Goal: Share content

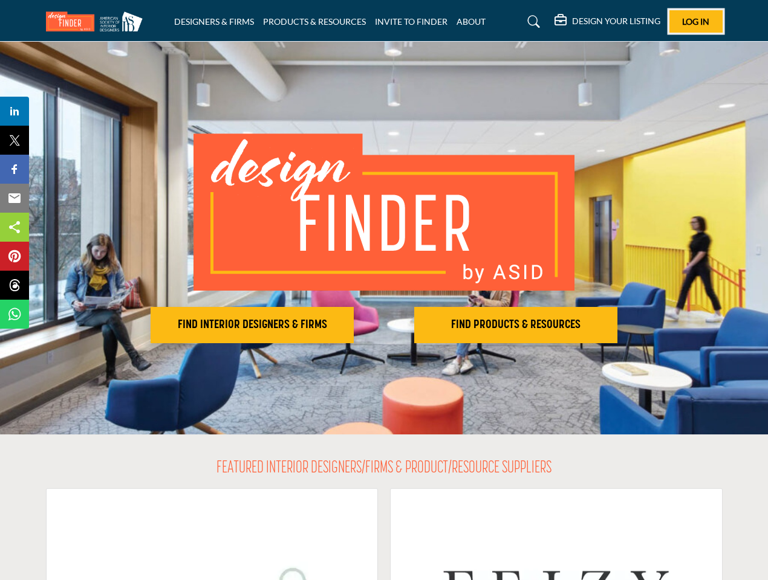
click at [696, 21] on span "Log In" at bounding box center [695, 21] width 27 height 10
click at [252, 325] on h2 "FIND INTERIOR DESIGNERS & FIRMS" at bounding box center [252, 325] width 196 height 15
click at [516, 325] on h2 "FIND PRODUCTS & RESOURCES" at bounding box center [516, 325] width 196 height 15
click at [15, 111] on span "Share" at bounding box center [20, 111] width 34 height 15
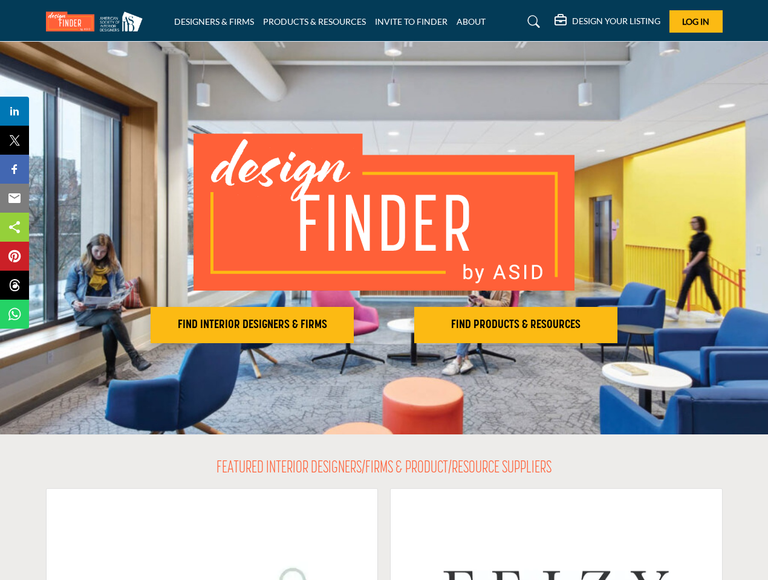
click at [15, 140] on span "Tweet" at bounding box center [20, 140] width 34 height 15
click at [15, 169] on span "Share" at bounding box center [20, 169] width 34 height 15
click at [15, 198] on span "Email" at bounding box center [19, 198] width 33 height 15
click at [15, 227] on span "Share" at bounding box center [20, 227] width 34 height 15
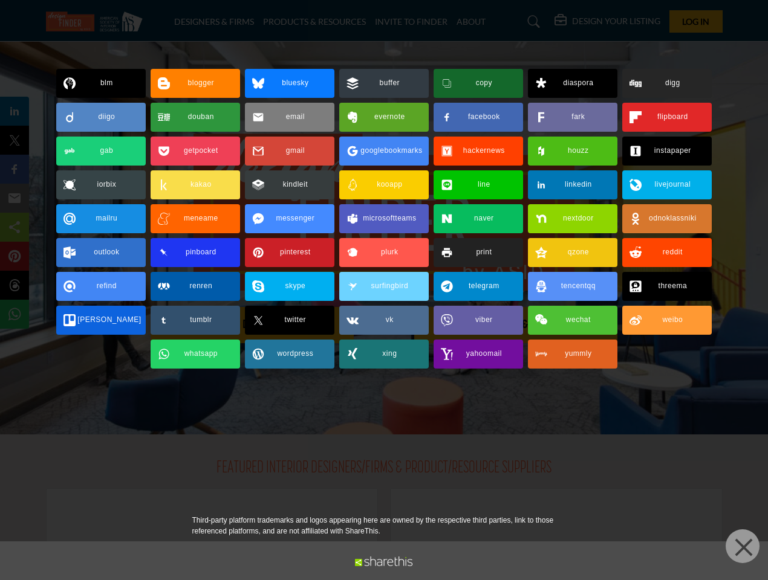
click at [15, 256] on span "Pin" at bounding box center [14, 256] width 22 height 15
